Goal: Task Accomplishment & Management: Manage account settings

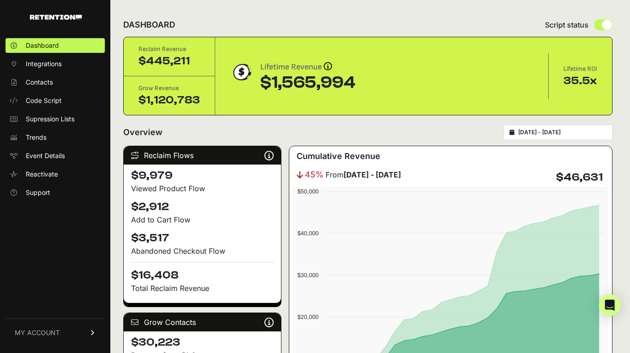
click at [46, 326] on link "MY ACCOUNT" at bounding box center [55, 333] width 99 height 28
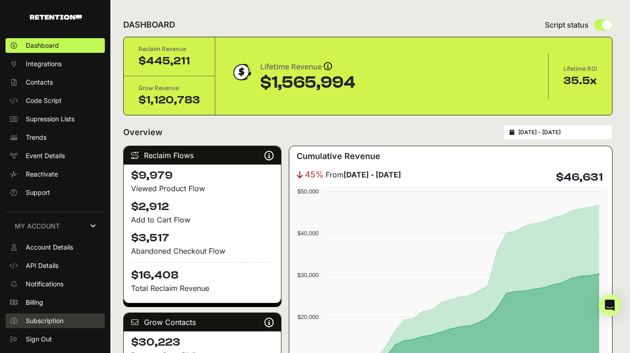
click at [47, 322] on span "Subscription" at bounding box center [45, 320] width 38 height 9
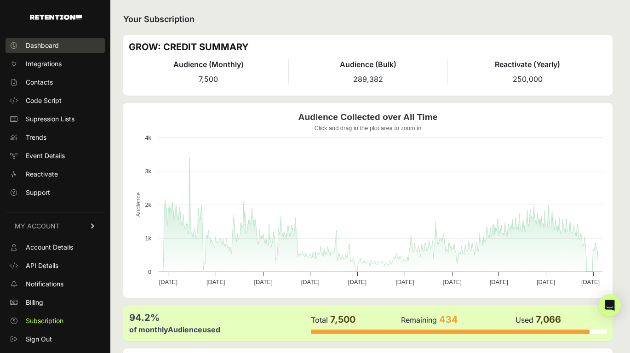
click at [48, 43] on span "Dashboard" at bounding box center [42, 45] width 33 height 9
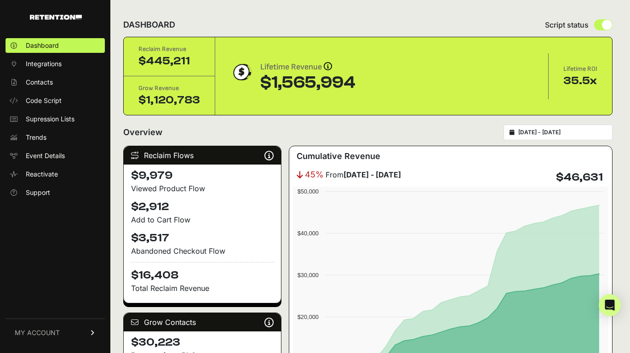
click at [47, 332] on span "MY ACCOUNT" at bounding box center [37, 332] width 45 height 9
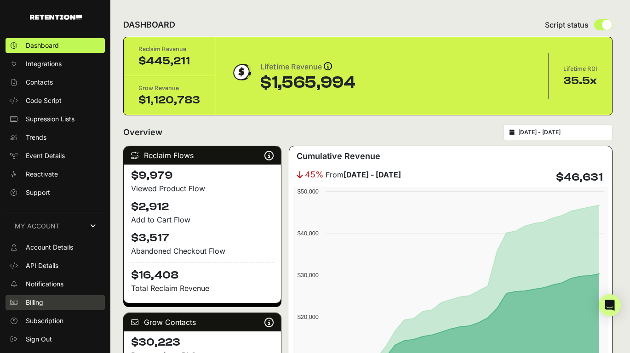
click at [43, 304] on span "Billing" at bounding box center [34, 302] width 17 height 9
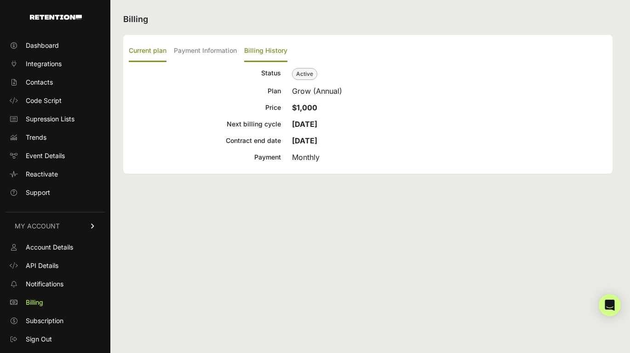
click at [257, 48] on label "Billing History" at bounding box center [265, 51] width 43 height 22
click at [0, 0] on input "Billing History" at bounding box center [0, 0] width 0 height 0
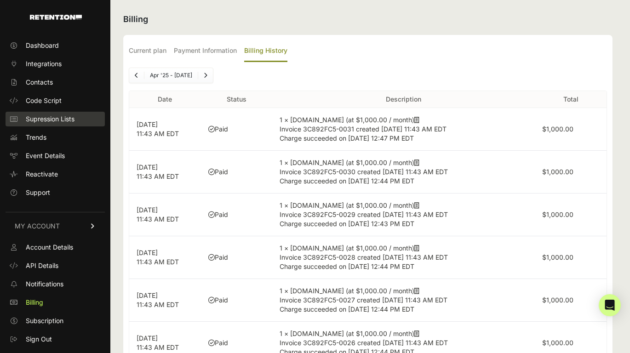
click at [47, 119] on span "Supression Lists" at bounding box center [50, 119] width 49 height 9
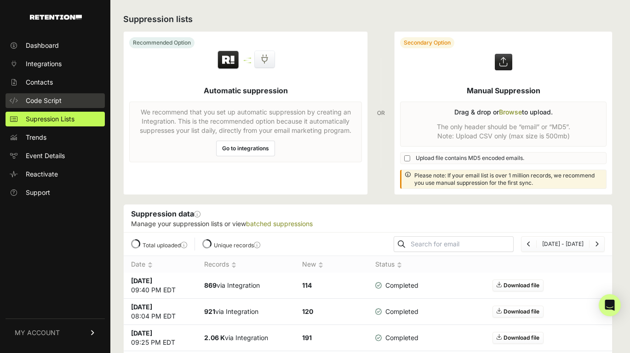
click at [54, 100] on span "Code Script" at bounding box center [44, 100] width 36 height 9
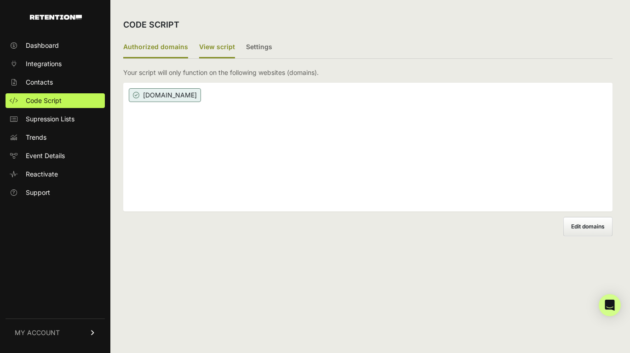
click at [210, 48] on label "View script" at bounding box center [217, 48] width 36 height 22
click at [0, 0] on input "View script" at bounding box center [0, 0] width 0 height 0
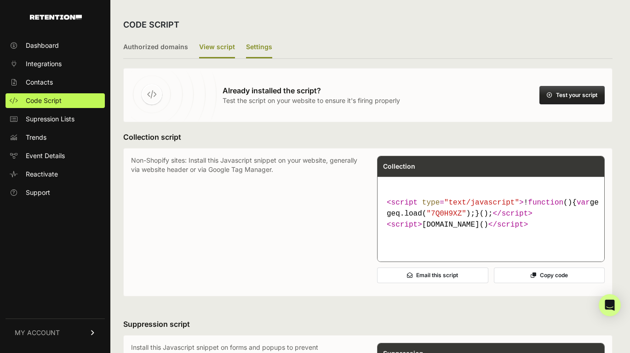
click at [263, 48] on label "Settings" at bounding box center [259, 48] width 26 height 22
click at [0, 0] on input "Settings" at bounding box center [0, 0] width 0 height 0
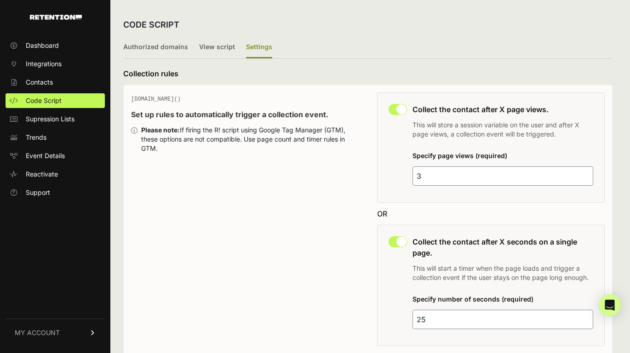
drag, startPoint x: 436, startPoint y: 320, endPoint x: 408, endPoint y: 320, distance: 27.6
click at [408, 320] on div "This collection rule must be disabled in order to use Grow IQ. Collect the cont…" at bounding box center [491, 285] width 228 height 121
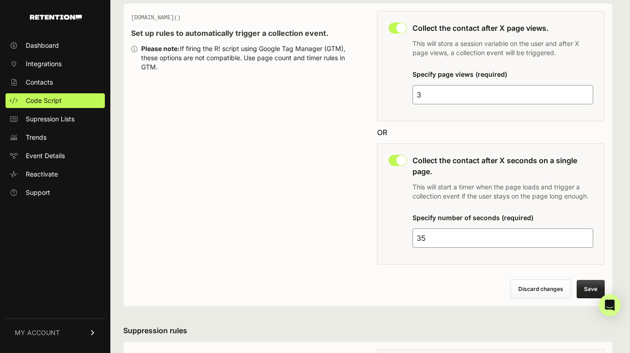
scroll to position [107, 0]
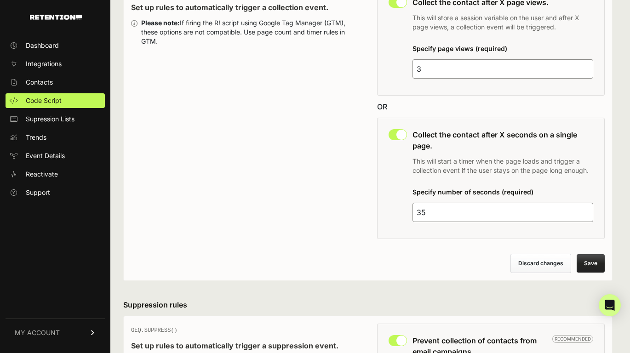
type input "35"
click at [600, 263] on button "Save" at bounding box center [591, 263] width 28 height 18
